Goal: Find specific page/section: Find specific page/section

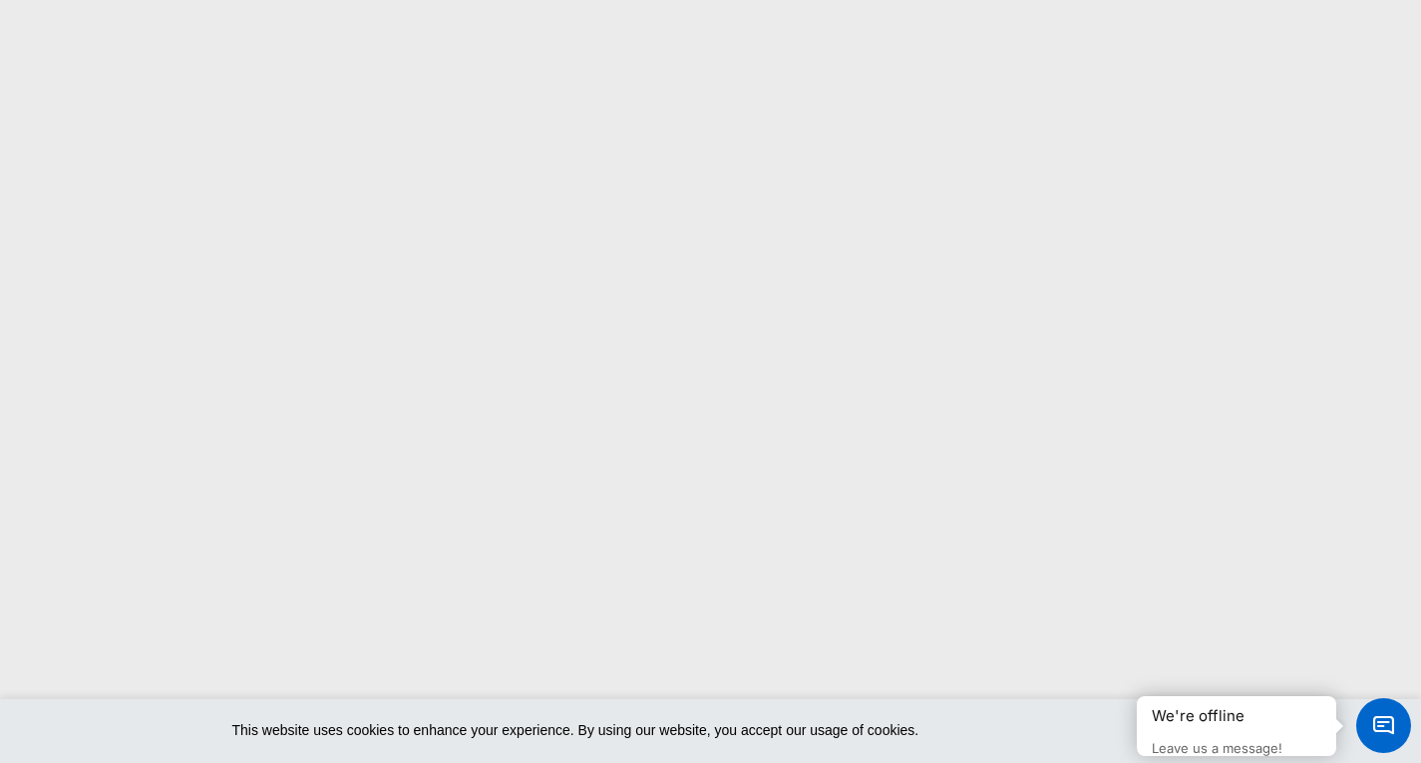
scroll to position [332, 0]
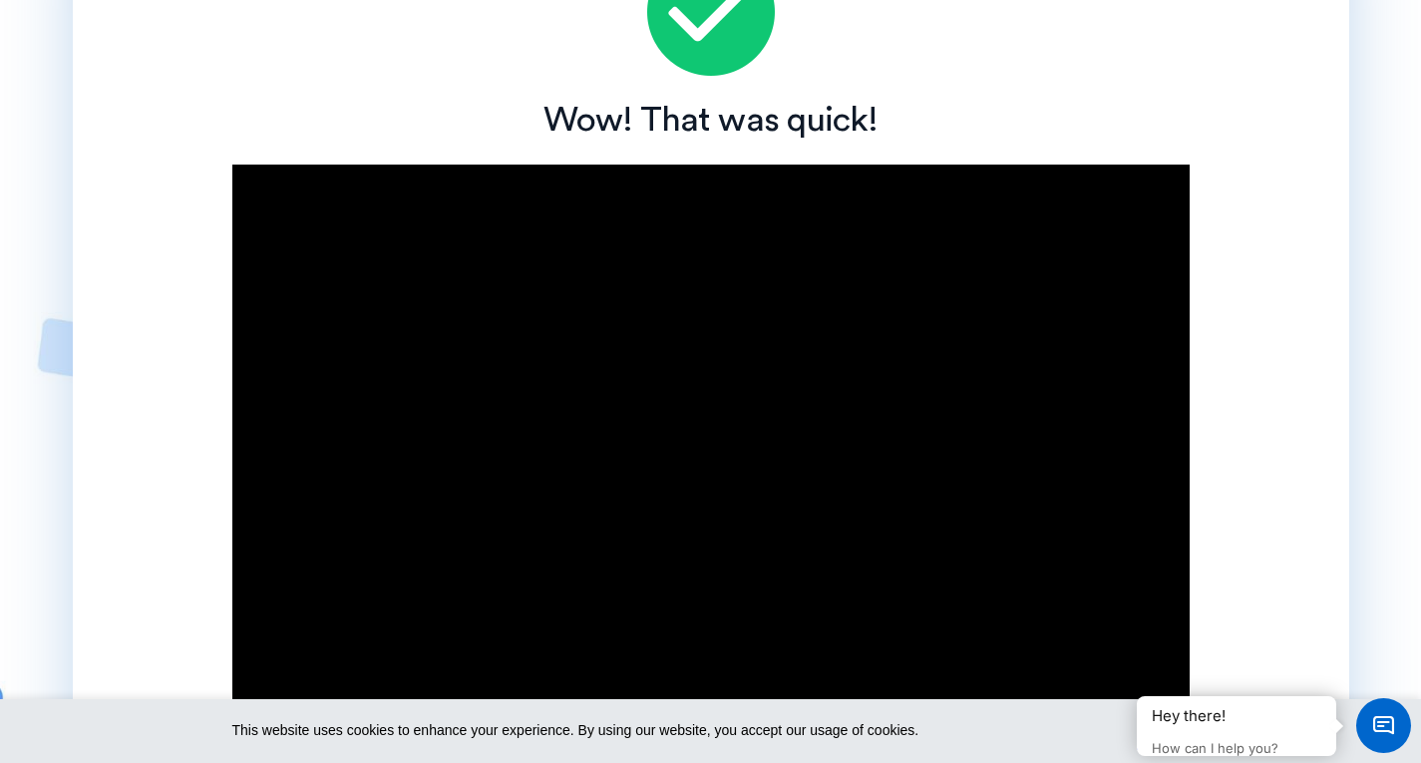
click at [1106, 93] on div "Wow! That was quick!" at bounding box center [711, 120] width 1277 height 69
click at [1108, 89] on div "Wow! That was quick!" at bounding box center [711, 120] width 1277 height 69
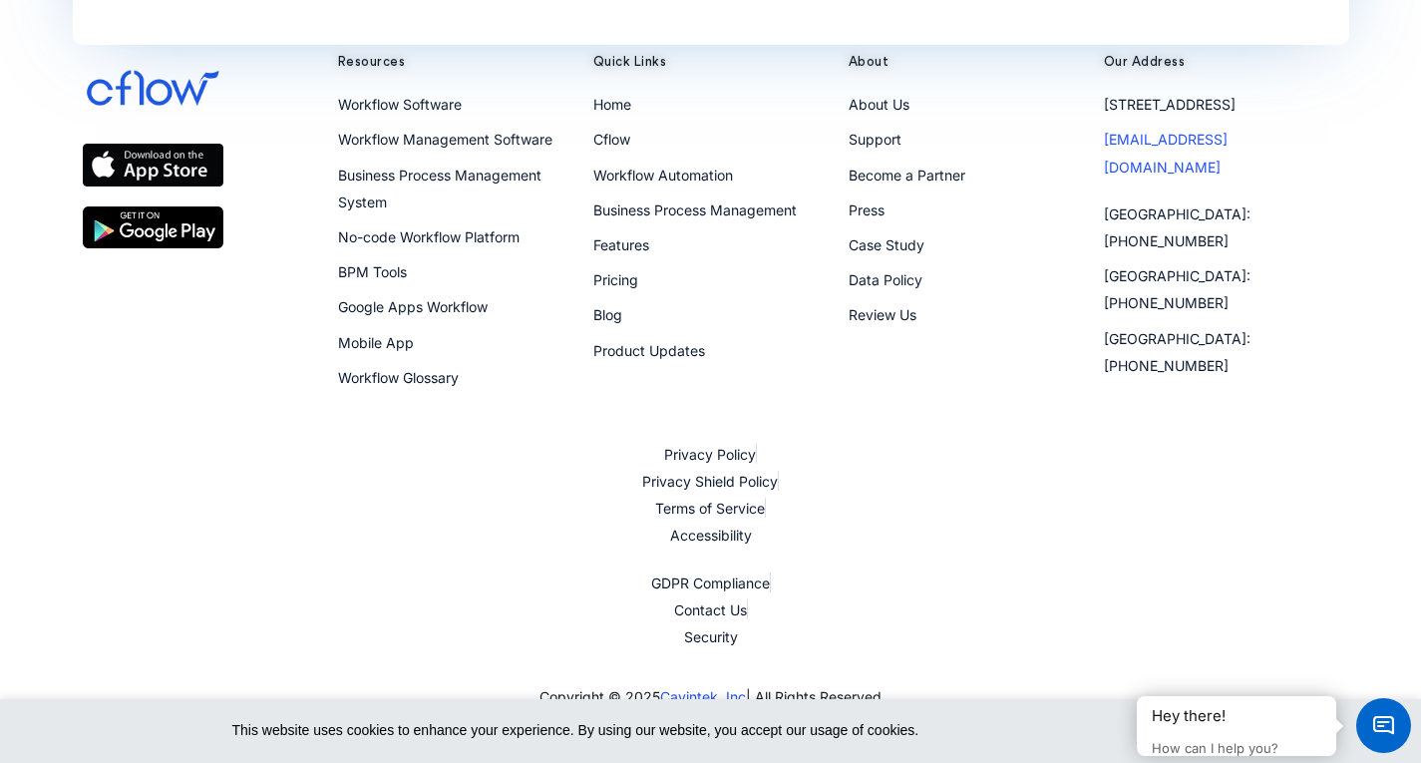
scroll to position [831, 0]
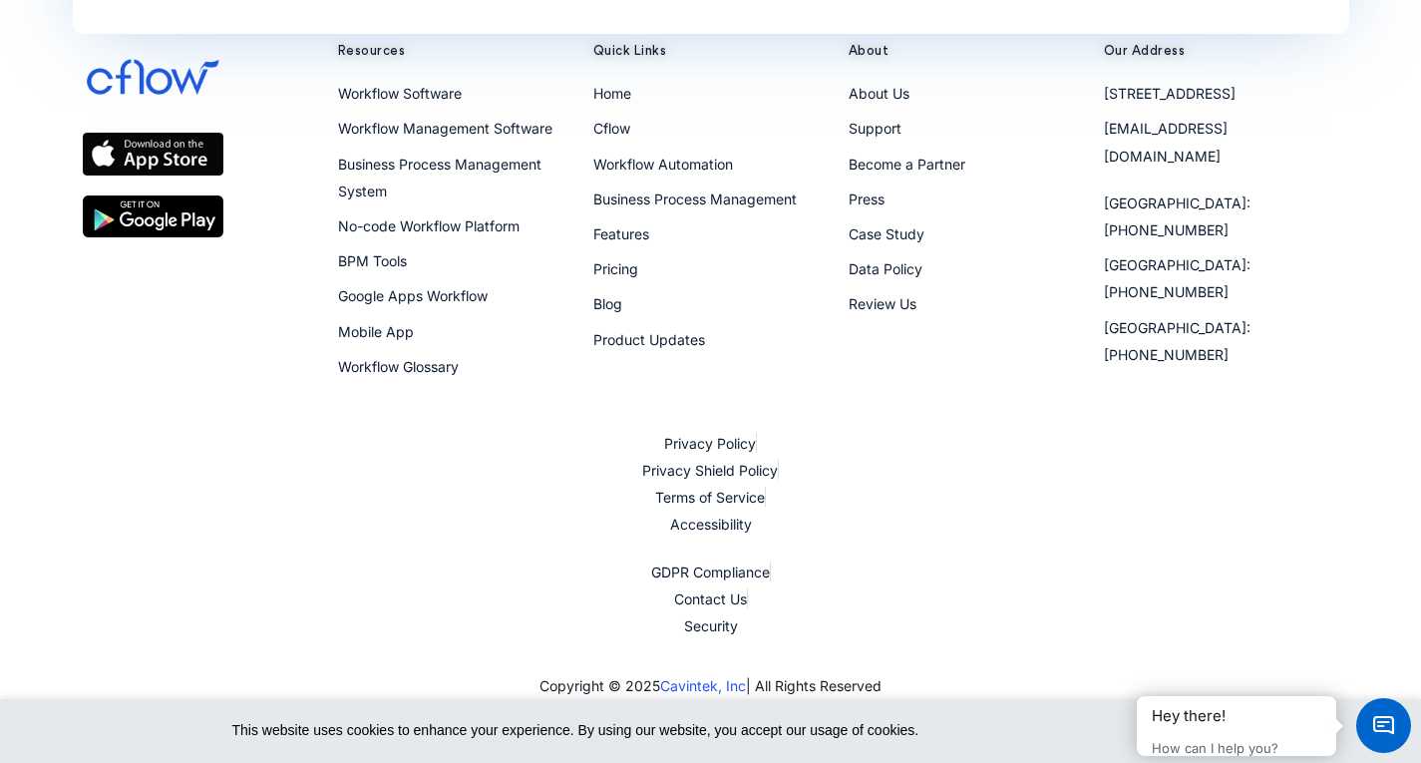
click at [1090, 552] on div "Privacy Policy Privacy Shield Policy Terms of Service Accessibility GDPR Compli…" at bounding box center [711, 534] width 1277 height 229
click at [1030, 565] on li "GDPR Compliance" at bounding box center [711, 572] width 1257 height 27
click at [1158, 569] on li "GDPR Compliance" at bounding box center [711, 572] width 1257 height 27
click at [1247, 571] on li "GDPR Compliance" at bounding box center [711, 572] width 1257 height 27
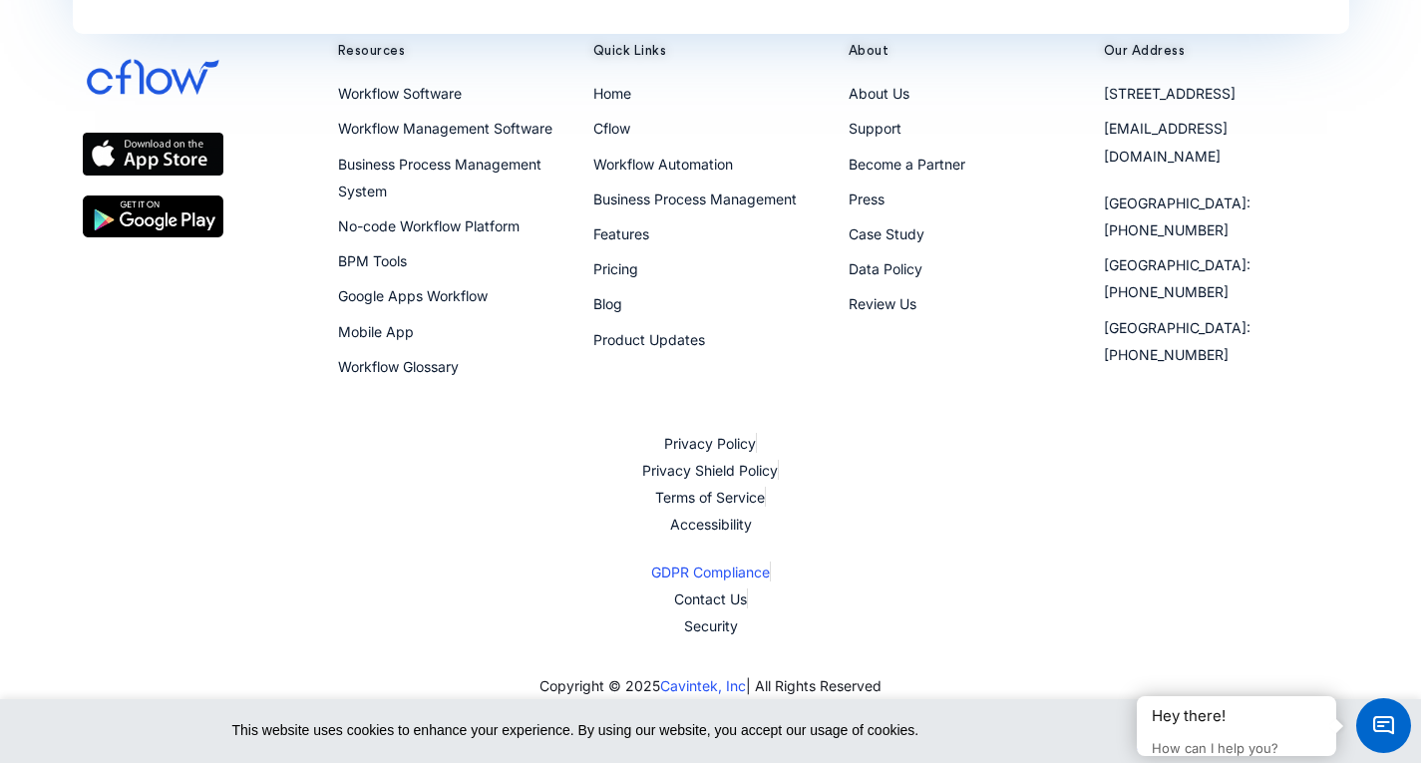
click at [1247, 571] on li "GDPR Compliance" at bounding box center [711, 572] width 1257 height 27
click at [1213, 535] on li "Accessibility" at bounding box center [711, 524] width 1257 height 27
